Goal: Task Accomplishment & Management: Use online tool/utility

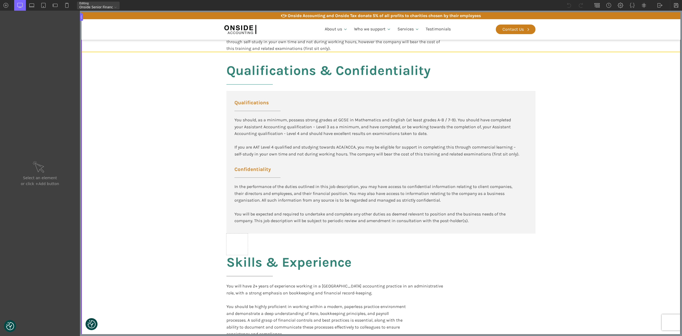
scroll to position [604, 0]
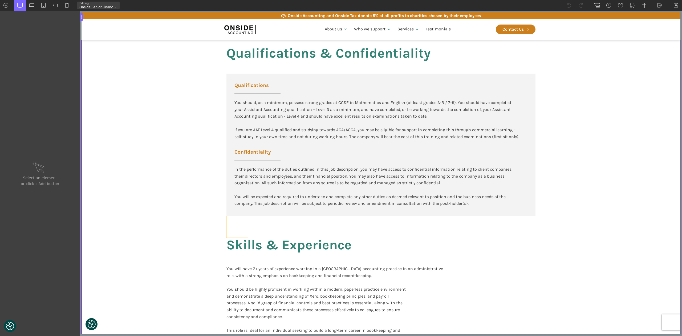
click at [237, 225] on div at bounding box center [237, 226] width 21 height 21
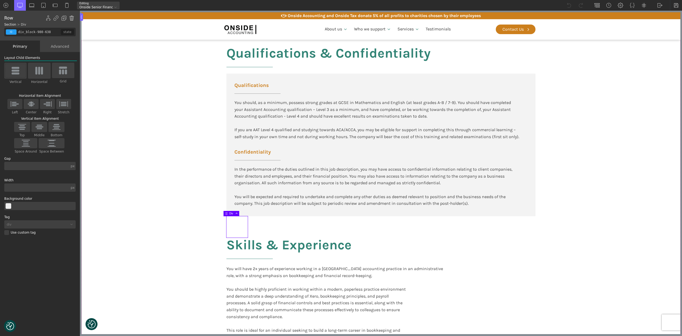
click at [71, 18] on img at bounding box center [71, 17] width 5 height 5
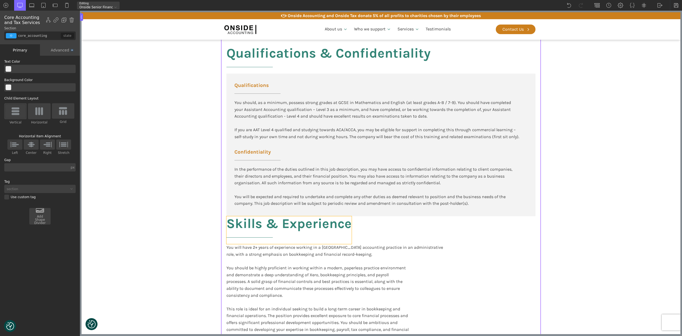
click at [227, 225] on h2 "Skills & Experience" at bounding box center [289, 230] width 125 height 28
type input "headline-964-638"
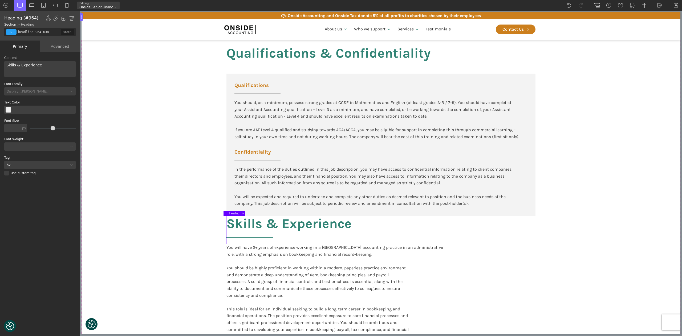
click at [58, 46] on div "Advanced" at bounding box center [60, 46] width 40 height 11
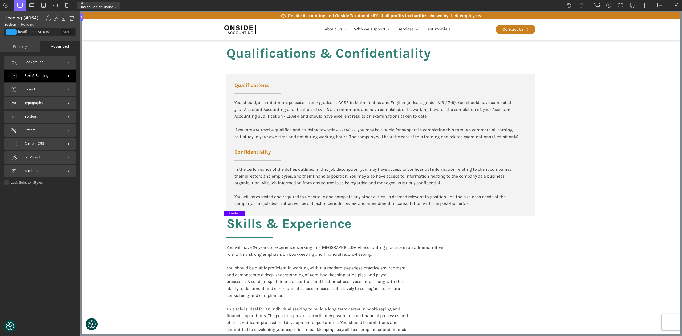
click at [42, 77] on span "Size & Spacing" at bounding box center [37, 75] width 24 height 5
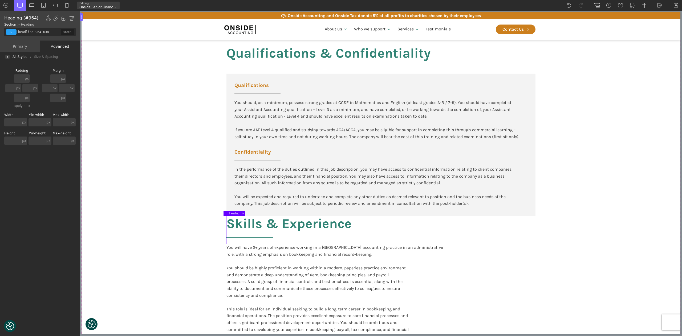
click at [22, 77] on input "text" at bounding box center [19, 78] width 10 height 8
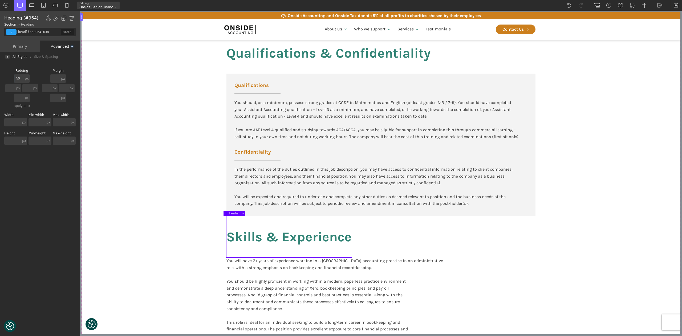
type input "5"
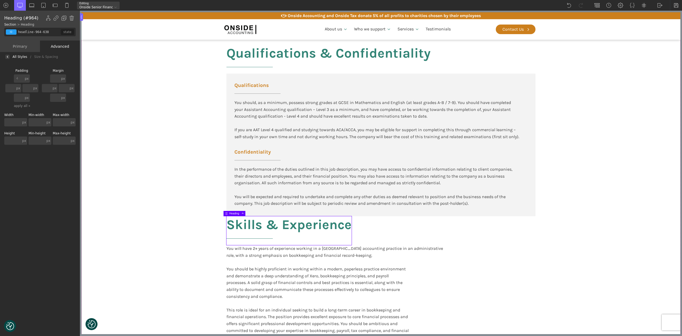
type input "40"
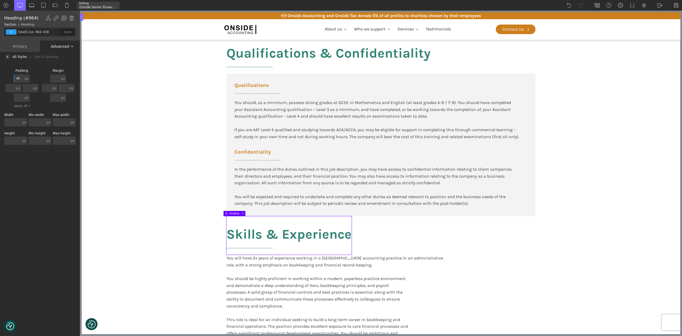
click at [139, 113] on section "Qualifications & Confidentiality Qualifications You should, as a minimum, posse…" at bounding box center [381, 319] width 599 height 569
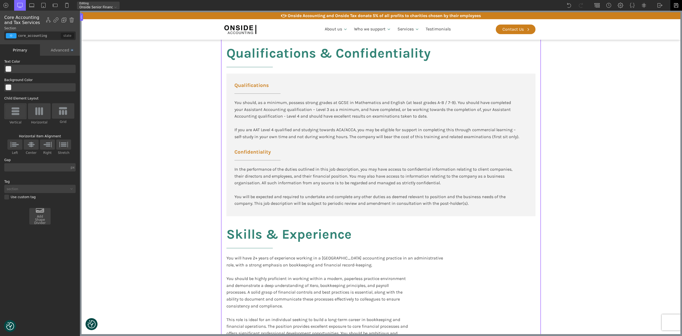
click at [675, 4] on img at bounding box center [676, 5] width 5 height 5
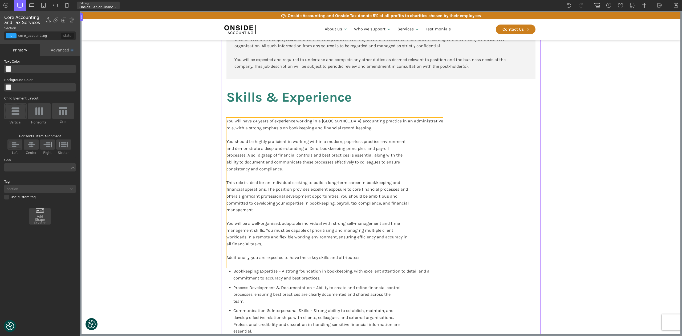
scroll to position [782, 0]
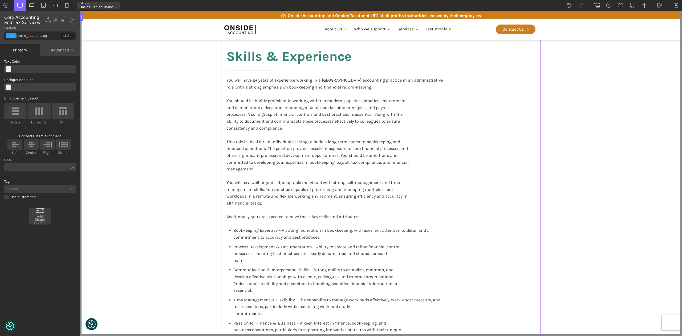
click at [564, 149] on section "Qualifications & Confidentiality Qualifications You should, as a minimum, posse…" at bounding box center [381, 141] width 599 height 569
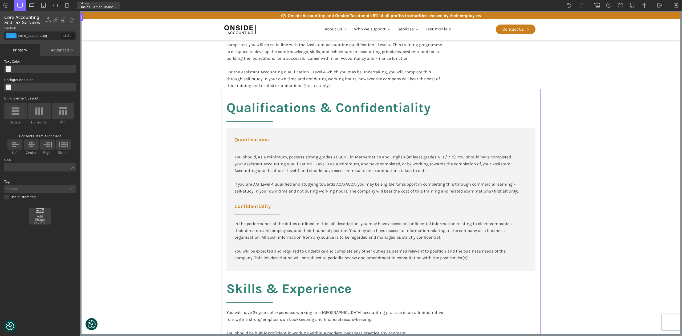
scroll to position [569, 0]
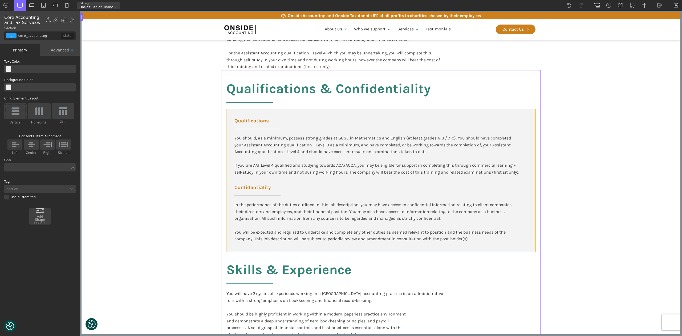
click at [530, 150] on div "Qualifications You should, as a minimum, possess strong grades at GCSE in Mathe…" at bounding box center [381, 180] width 309 height 143
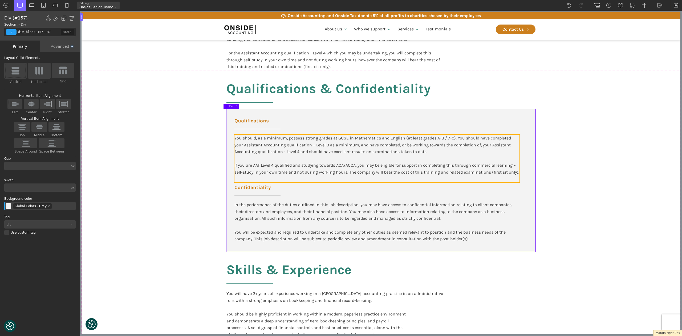
drag, startPoint x: 534, startPoint y: 154, endPoint x: 424, endPoint y: 152, distance: 110.1
click at [421, 154] on body "We value your privacy We use cookies to enhance your browsing experience, serve…" at bounding box center [381, 225] width 599 height 1483
type input "core_accounting"
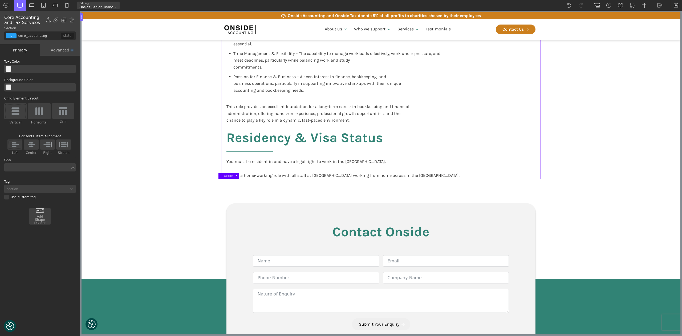
scroll to position [1031, 0]
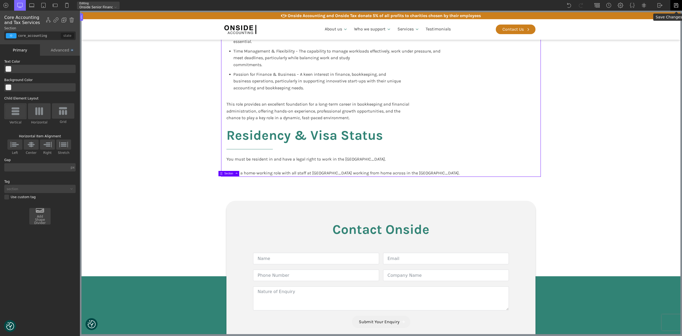
click at [676, 5] on img at bounding box center [676, 5] width 5 height 5
click at [660, 4] on img at bounding box center [660, 5] width 5 height 5
click at [666, 23] on link "Frontend" at bounding box center [665, 22] width 23 height 9
